Goal: Transaction & Acquisition: Purchase product/service

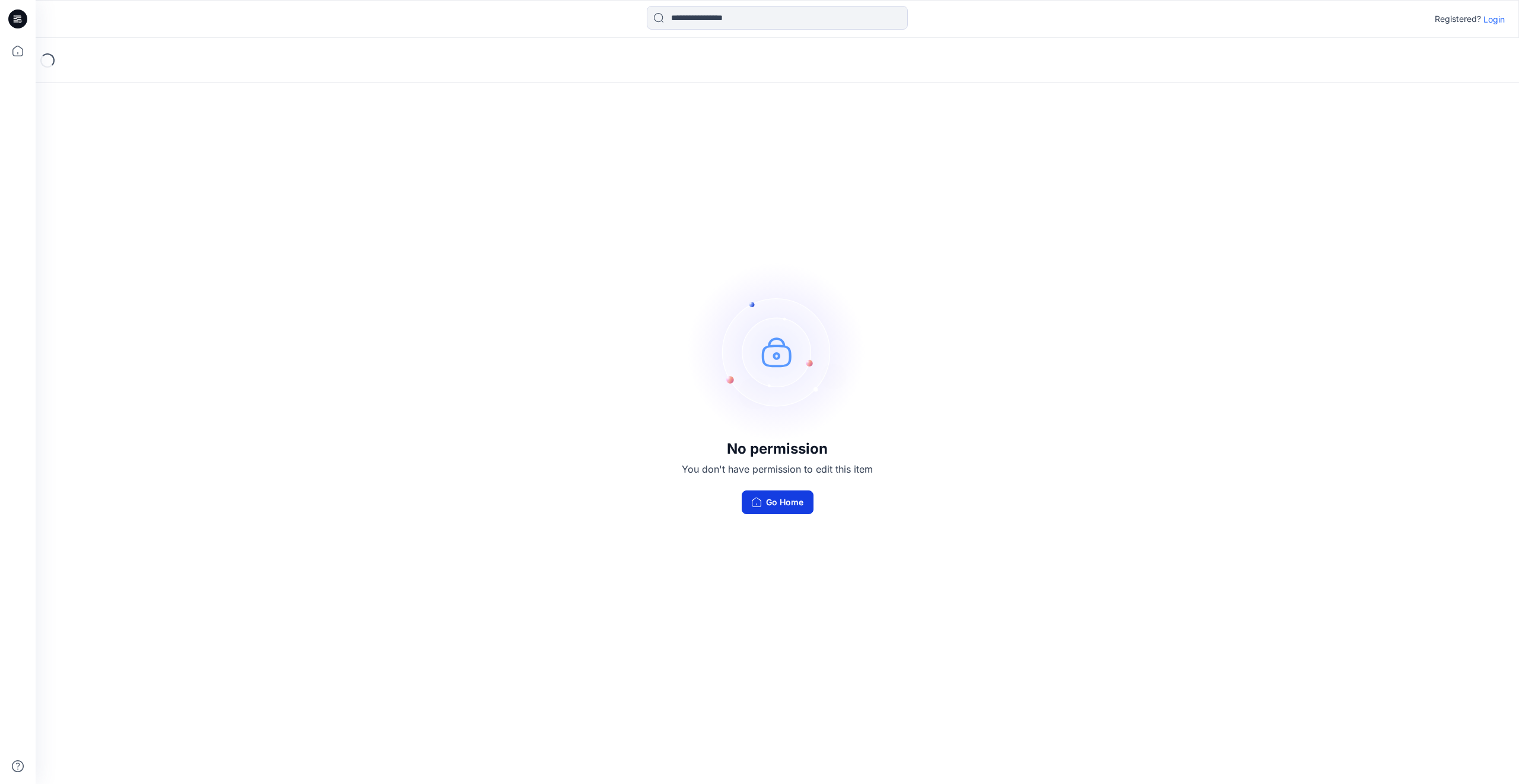
click at [774, 506] on button "Go Home" at bounding box center [778, 503] width 72 height 24
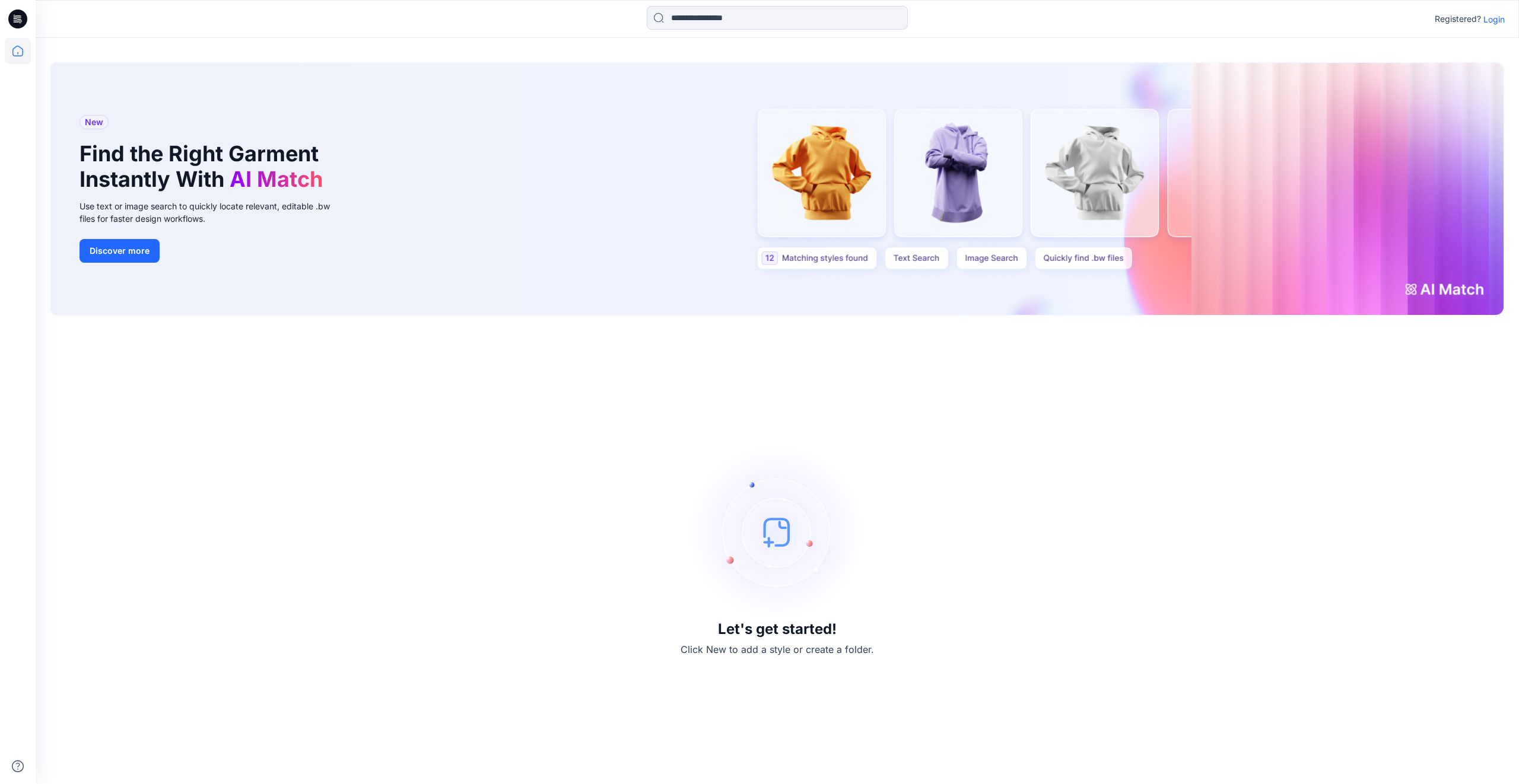
click at [1492, 18] on p "Login" at bounding box center [1494, 19] width 21 height 12
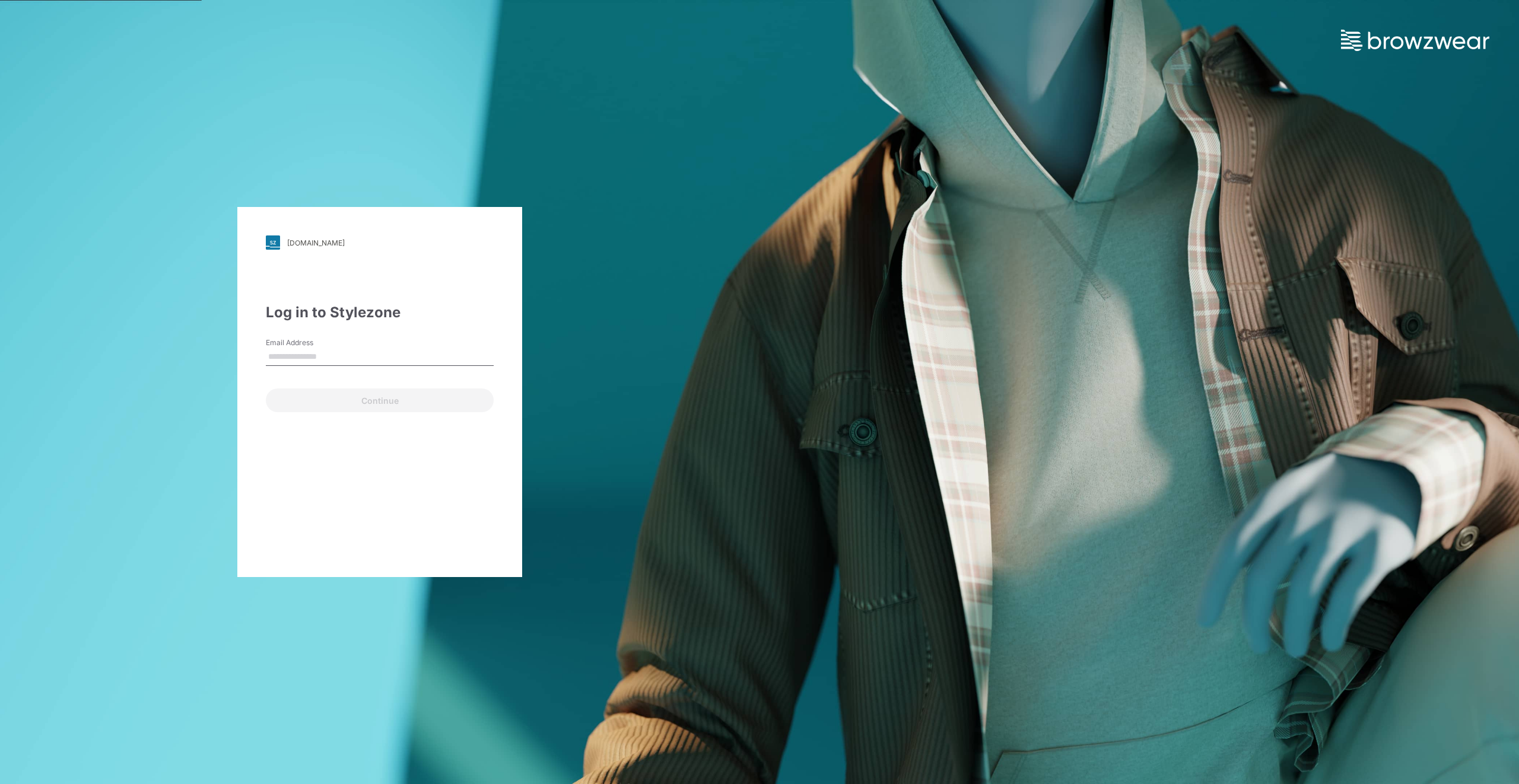
type input "**********"
click at [349, 394] on div "Continue" at bounding box center [380, 398] width 228 height 29
click at [350, 399] on button "Continue" at bounding box center [380, 400] width 228 height 24
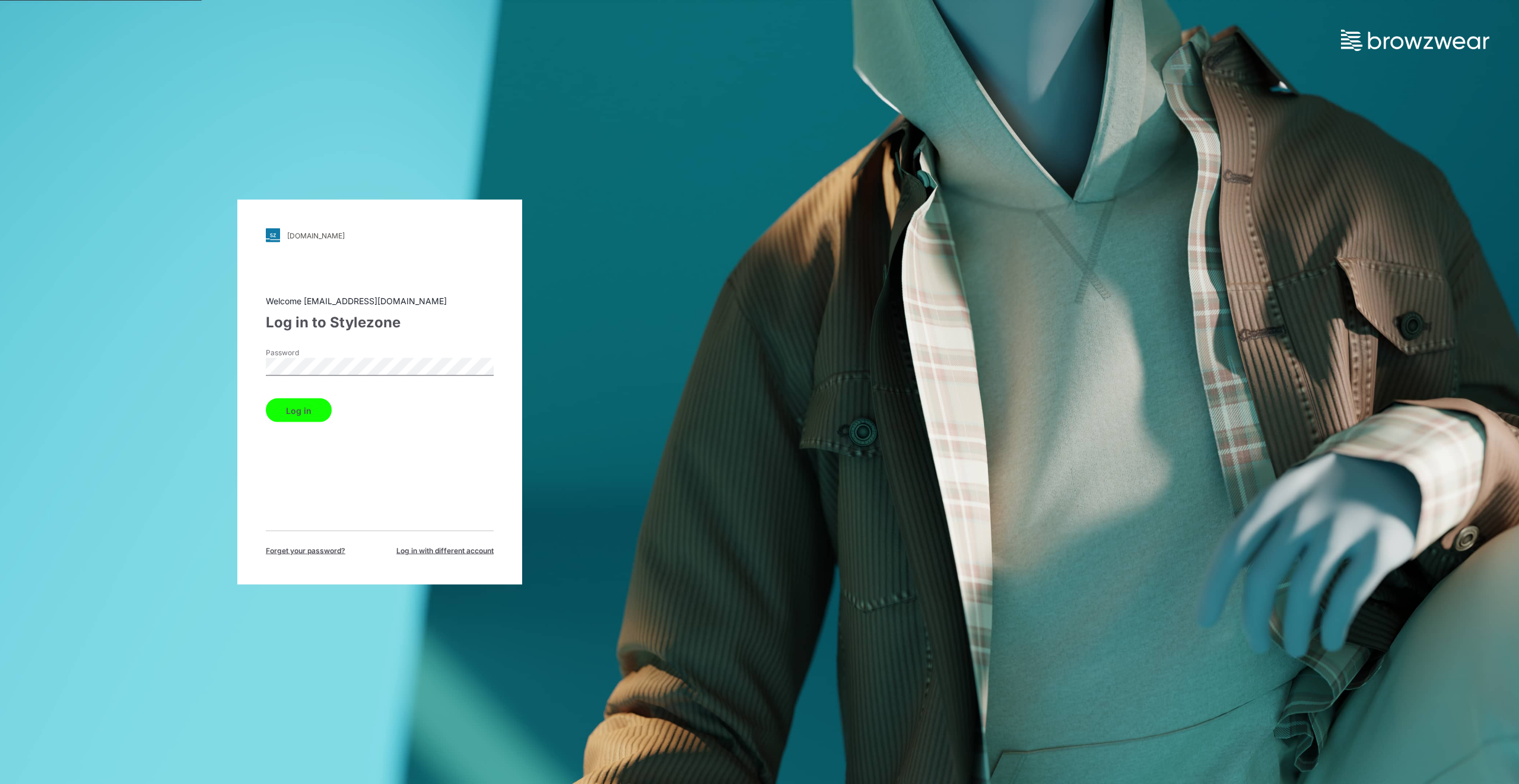
click at [311, 407] on button "Log in" at bounding box center [299, 411] width 66 height 24
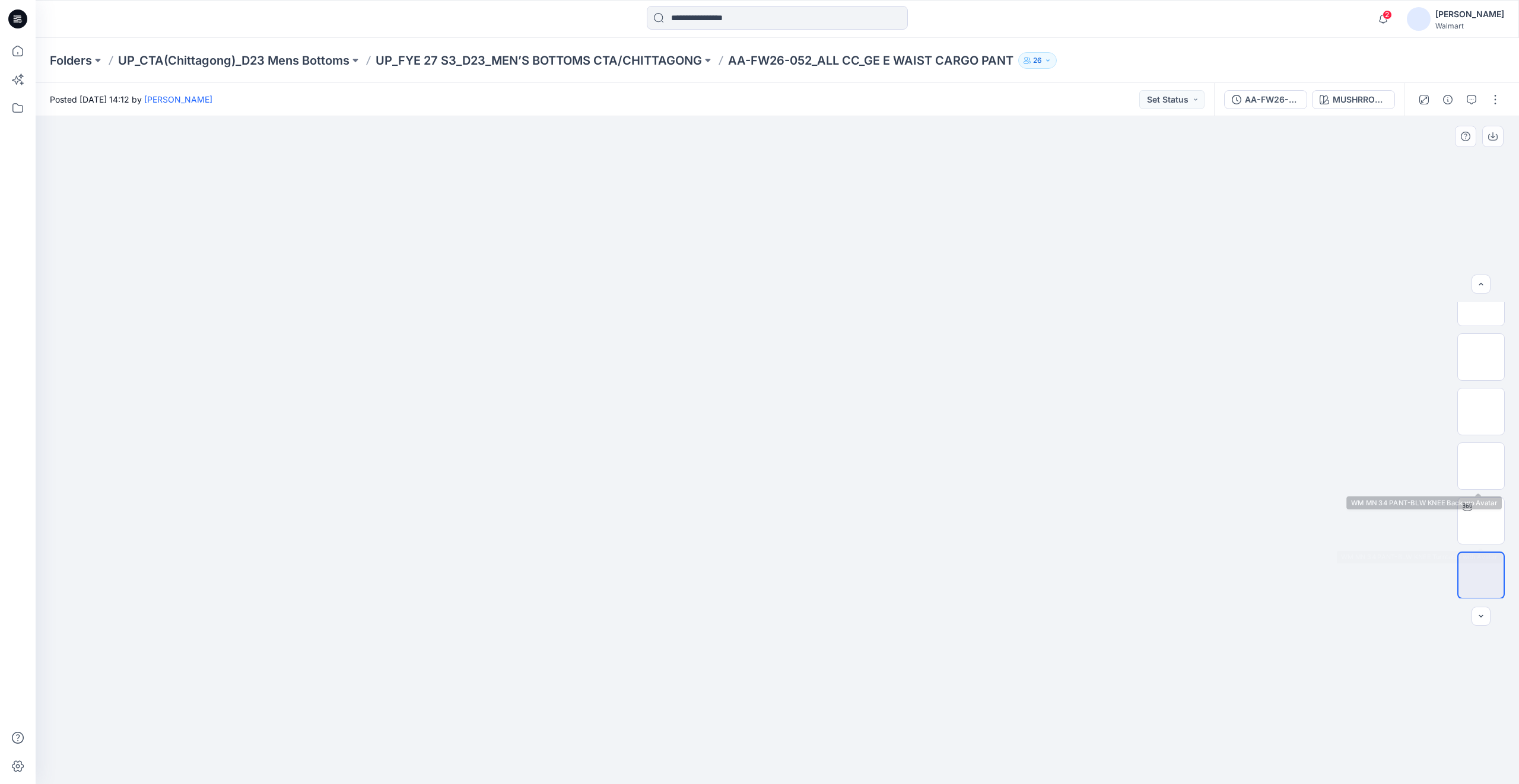
scroll to position [24, 0]
click at [767, 62] on p "AA-FW26-052_ALL CC_GE E WAIST CARGO PANT" at bounding box center [871, 60] width 285 height 17
